Goal: Information Seeking & Learning: Learn about a topic

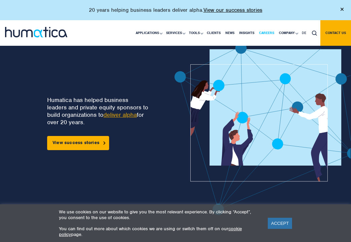
click at [258, 35] on link "Careers" at bounding box center [267, 33] width 20 height 26
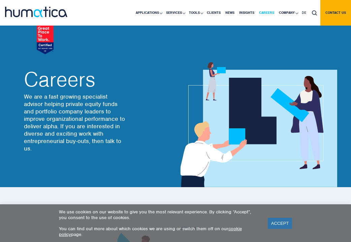
click at [265, 13] on link "Careers" at bounding box center [267, 13] width 20 height 26
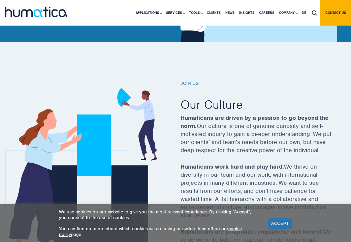
scroll to position [186, 0]
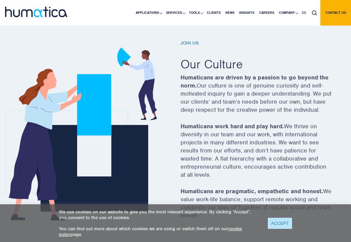
click at [276, 219] on link "ACCEPT" at bounding box center [280, 223] width 25 height 11
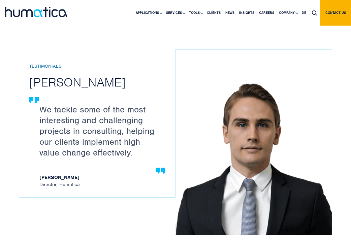
scroll to position [597, 0]
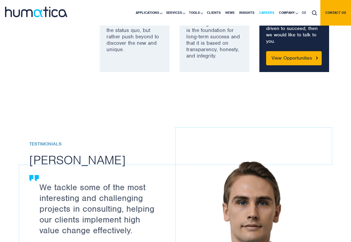
click at [271, 13] on link "Careers" at bounding box center [267, 13] width 20 height 26
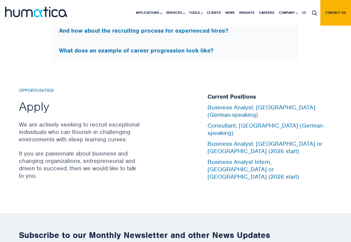
scroll to position [2166, 0]
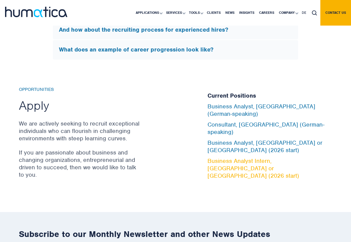
click at [244, 168] on link "Business Analyst Intern, [GEOGRAPHIC_DATA] or [GEOGRAPHIC_DATA] (2026 start)" at bounding box center [254, 168] width 92 height 22
